Goal: Communication & Community: Ask a question

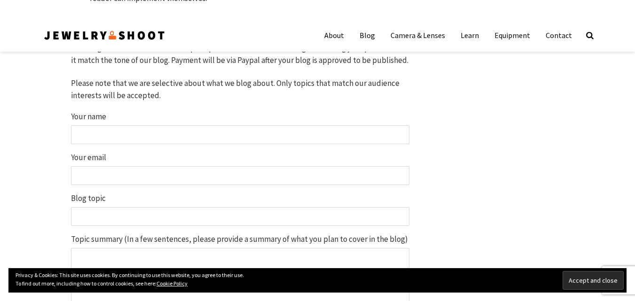
scroll to position [744, 0]
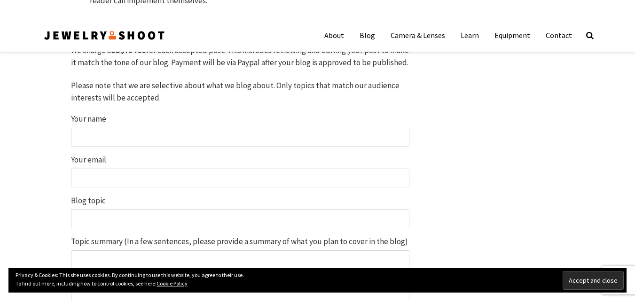
click at [102, 136] on input "Your name" at bounding box center [240, 137] width 338 height 19
type input "Tyla"
click at [93, 173] on input "Your email" at bounding box center [240, 178] width 338 height 19
type input "[DOMAIN_NAME][EMAIL_ADDRESS][DOMAIN_NAME]"
click at [94, 221] on input "Blog topic" at bounding box center [240, 219] width 338 height 19
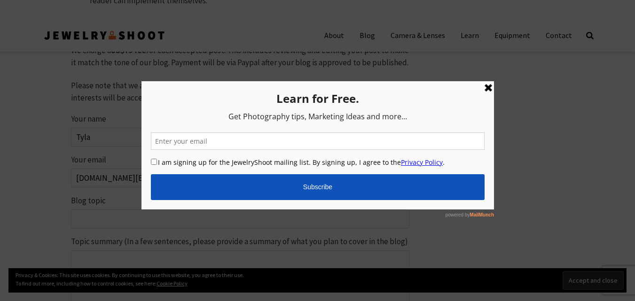
click at [488, 87] on link at bounding box center [487, 87] width 11 height 11
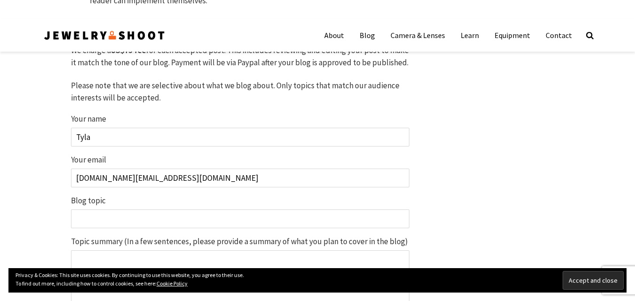
click at [78, 220] on input "Blog topic" at bounding box center [240, 219] width 338 height 19
paste input "[URL][DOMAIN_NAME]"
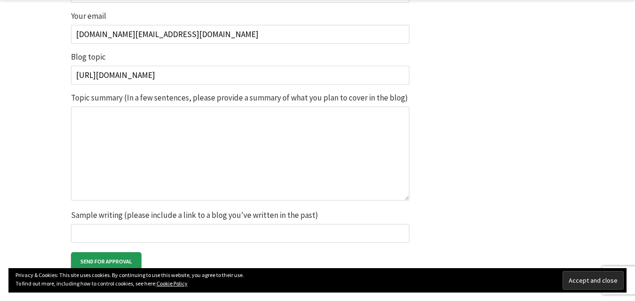
scroll to position [891, 0]
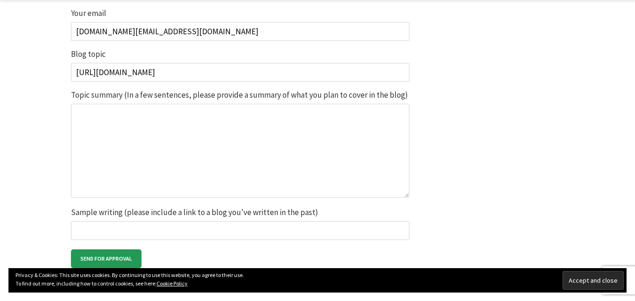
type input "[URL][DOMAIN_NAME]"
click at [97, 138] on textarea "Topic summary (In a few sentences, please provide a summary of what you plan to…" at bounding box center [240, 151] width 338 height 94
click at [127, 126] on textarea "Topic summary (In a few sentences, please provide a summary of what you plan to…" at bounding box center [240, 151] width 338 height 94
paste textarea "Hello What is your sponsor post price OF The Site [URL][DOMAIN_NAME] you have m…"
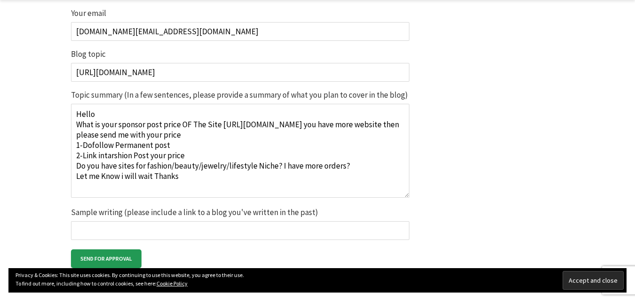
type textarea "Hello What is your sponsor post price OF The Site [URL][DOMAIN_NAME] you have m…"
click at [94, 227] on input "Sample writing (please include a link to a blog you've written in the past)" at bounding box center [240, 230] width 338 height 19
type input "i have the order"
click at [95, 259] on input "Send for approval" at bounding box center [106, 259] width 71 height 19
